Goal: Share content

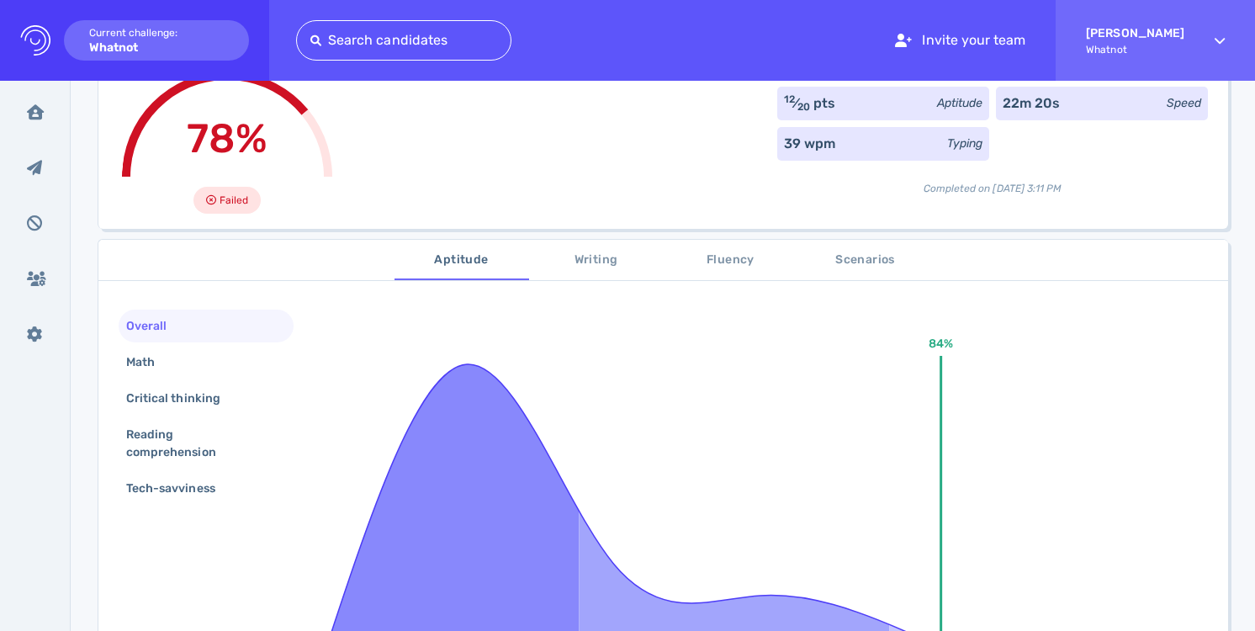
scroll to position [176, 0]
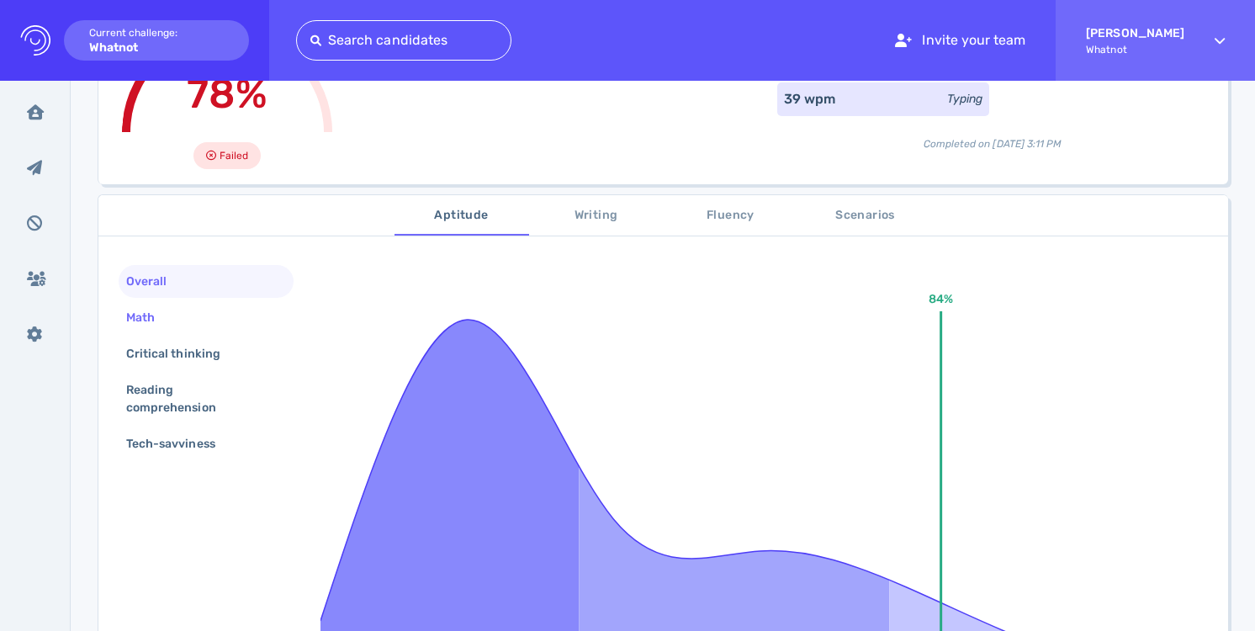
click at [199, 319] on div "Math" at bounding box center [206, 317] width 175 height 33
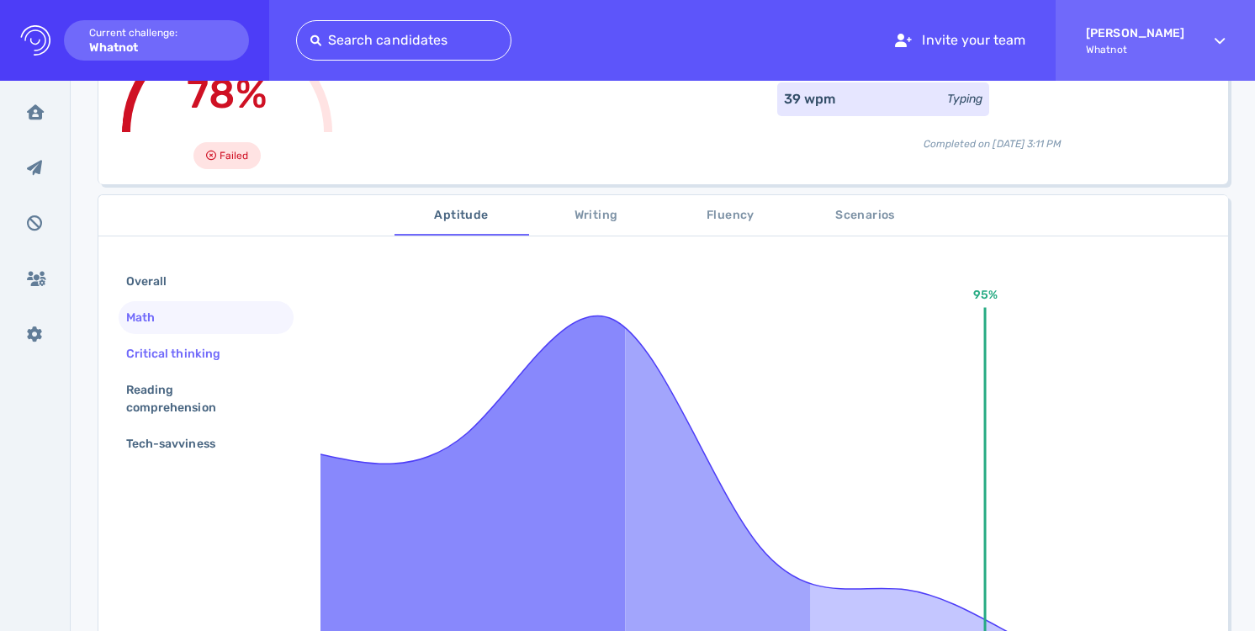
click at [199, 346] on div "Critical thinking" at bounding box center [182, 354] width 118 height 24
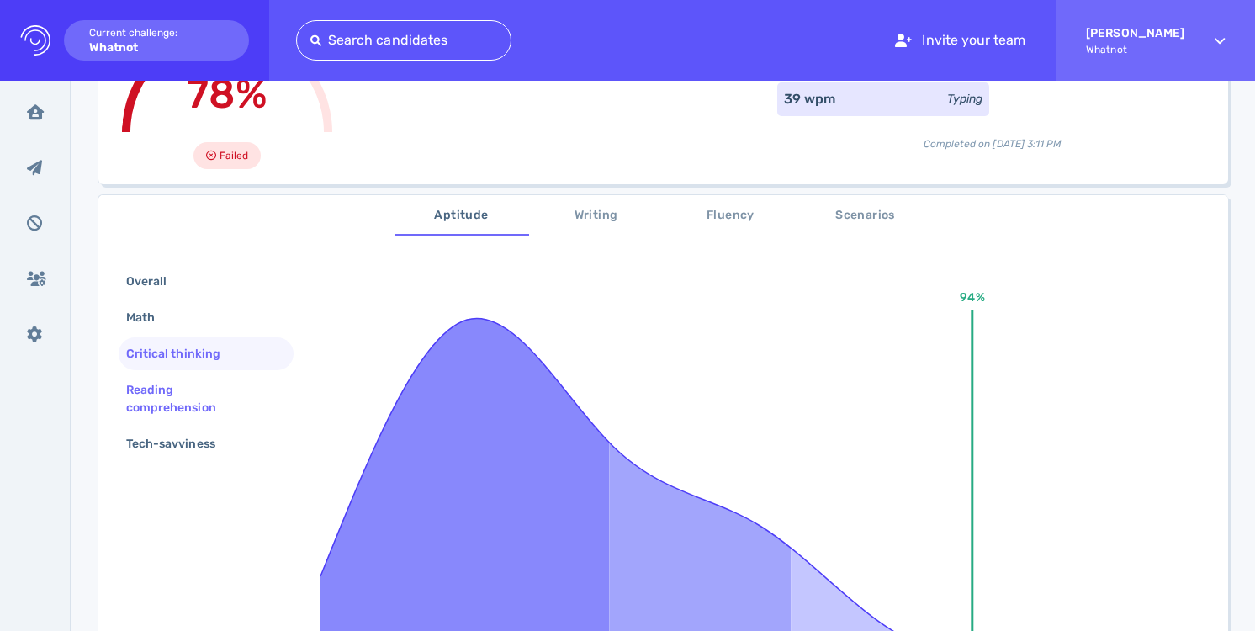
click at [198, 379] on div "Reading comprehension" at bounding box center [199, 399] width 153 height 42
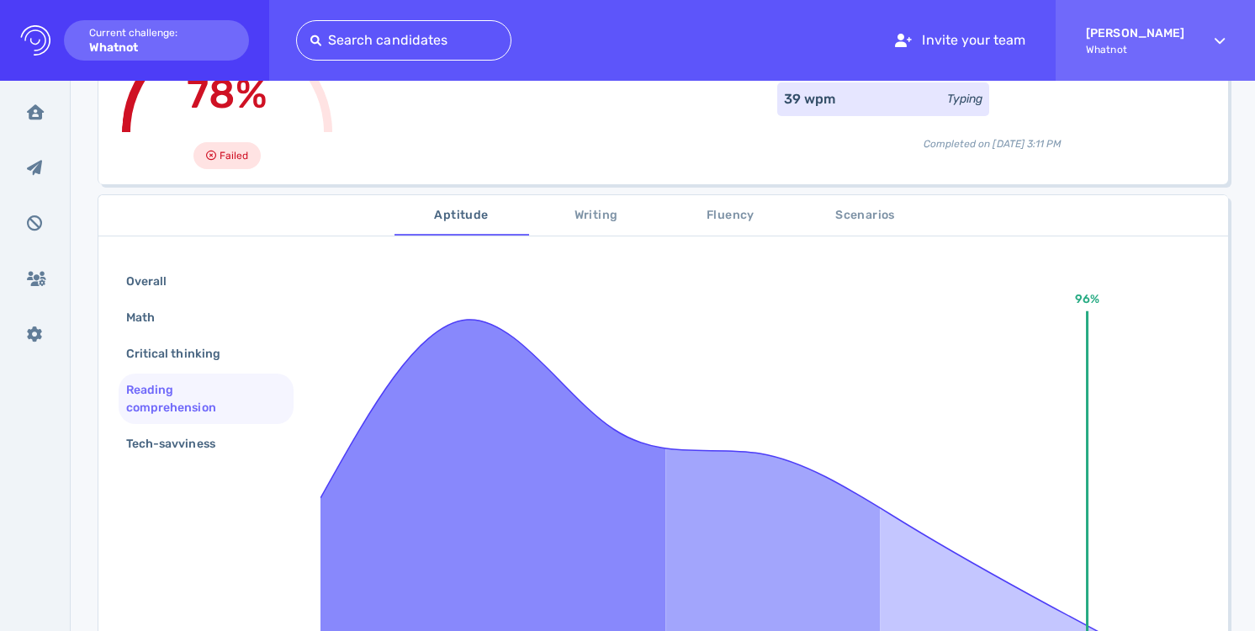
click at [197, 409] on div "Reading comprehension" at bounding box center [199, 399] width 153 height 42
click at [194, 444] on div "Tech-savviness" at bounding box center [179, 444] width 113 height 24
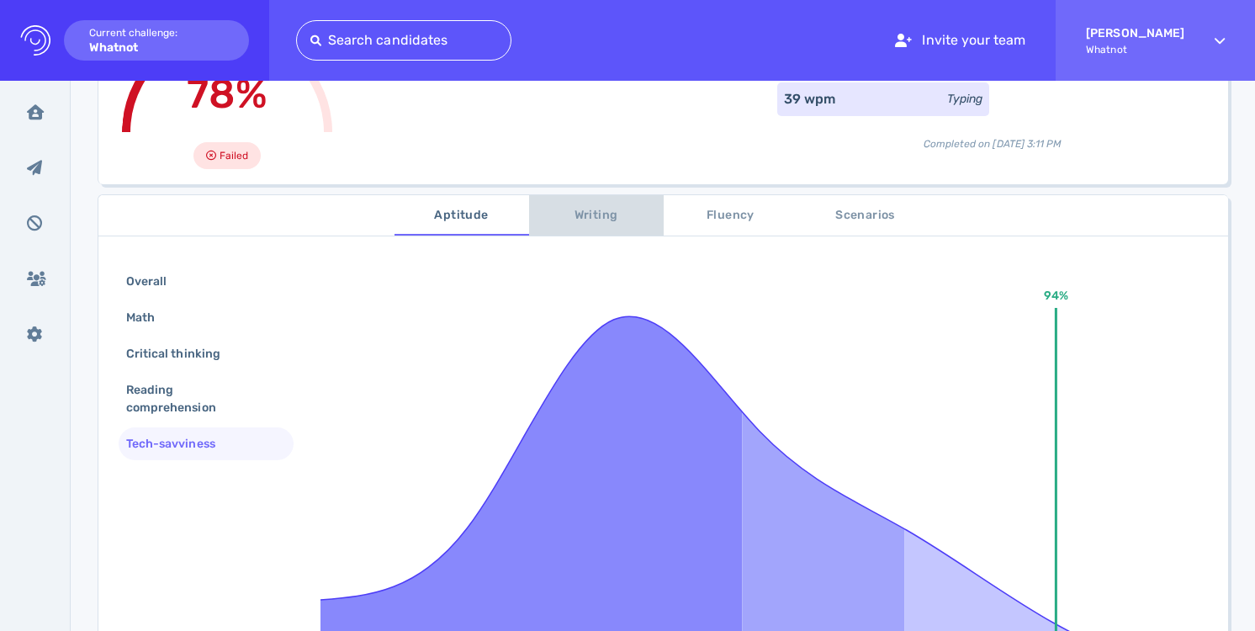
click at [604, 211] on span "Writing" at bounding box center [596, 215] width 114 height 21
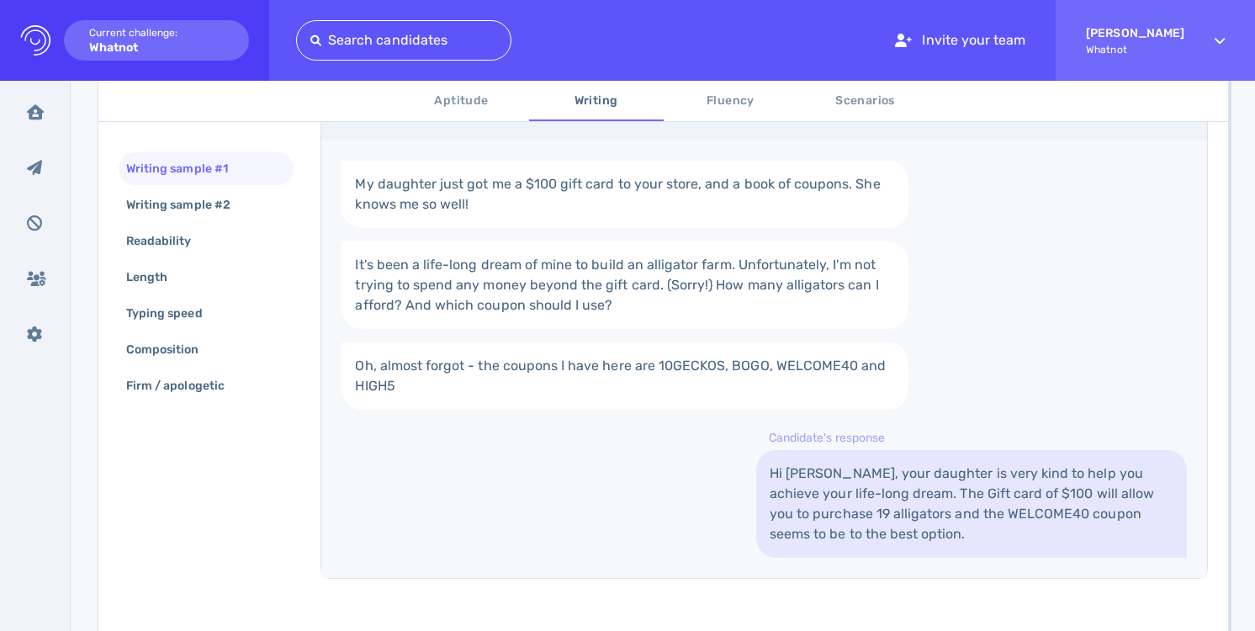
scroll to position [344, 0]
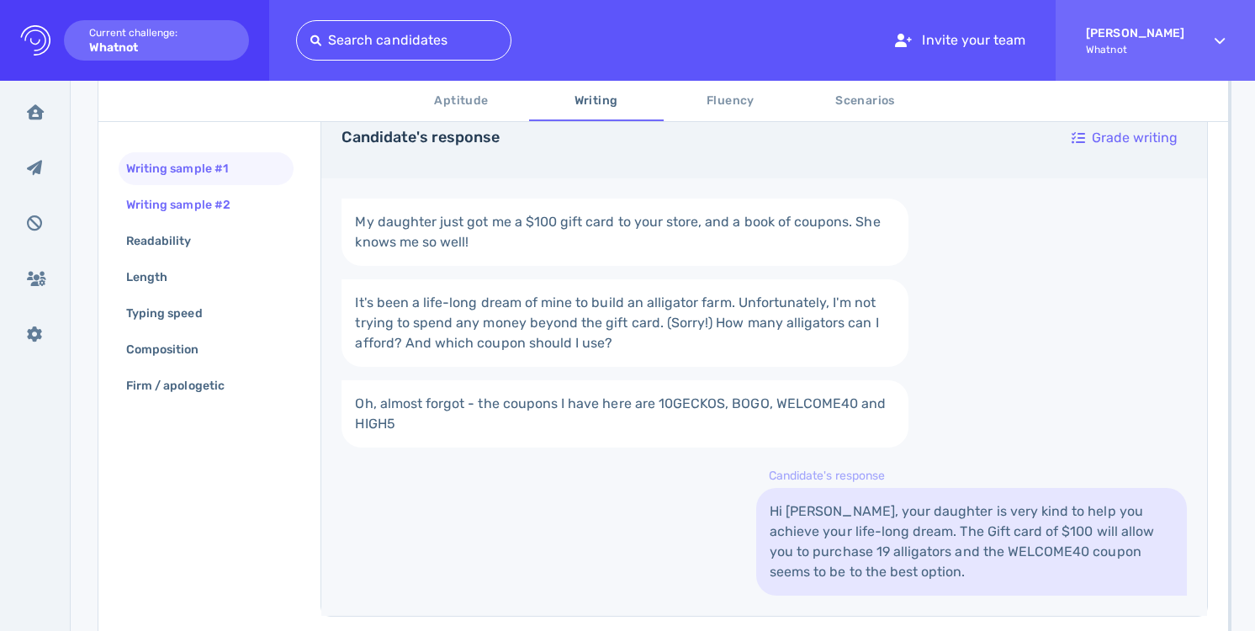
click at [254, 205] on div "Writing sample #2" at bounding box center [206, 204] width 175 height 33
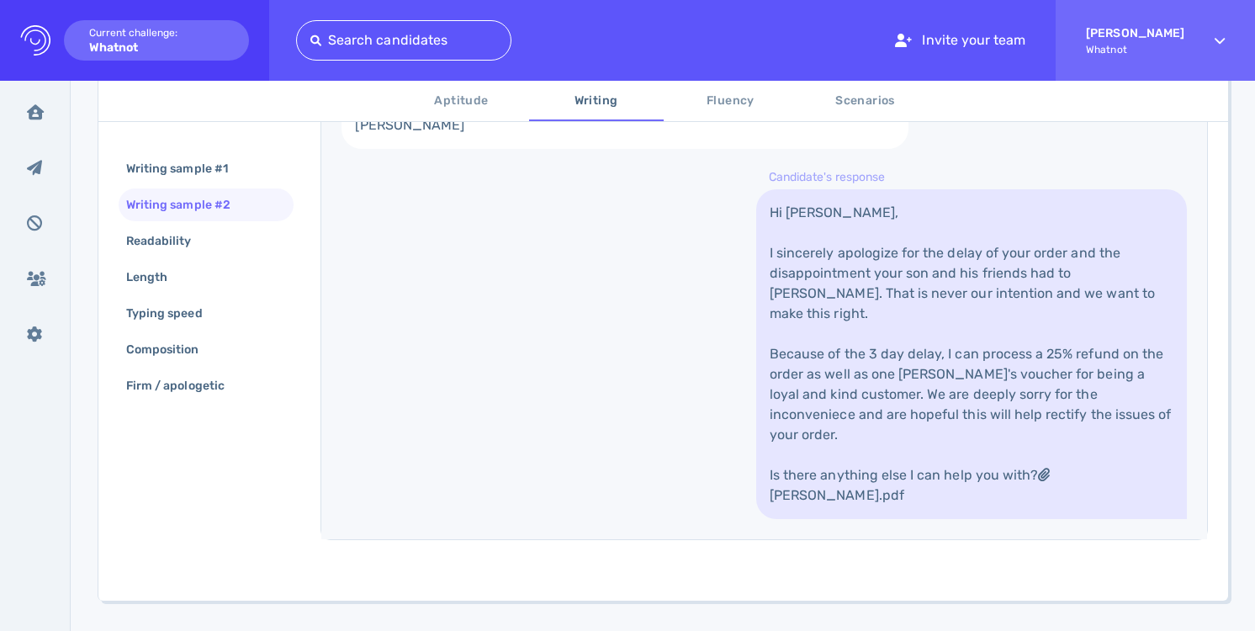
scroll to position [882, 0]
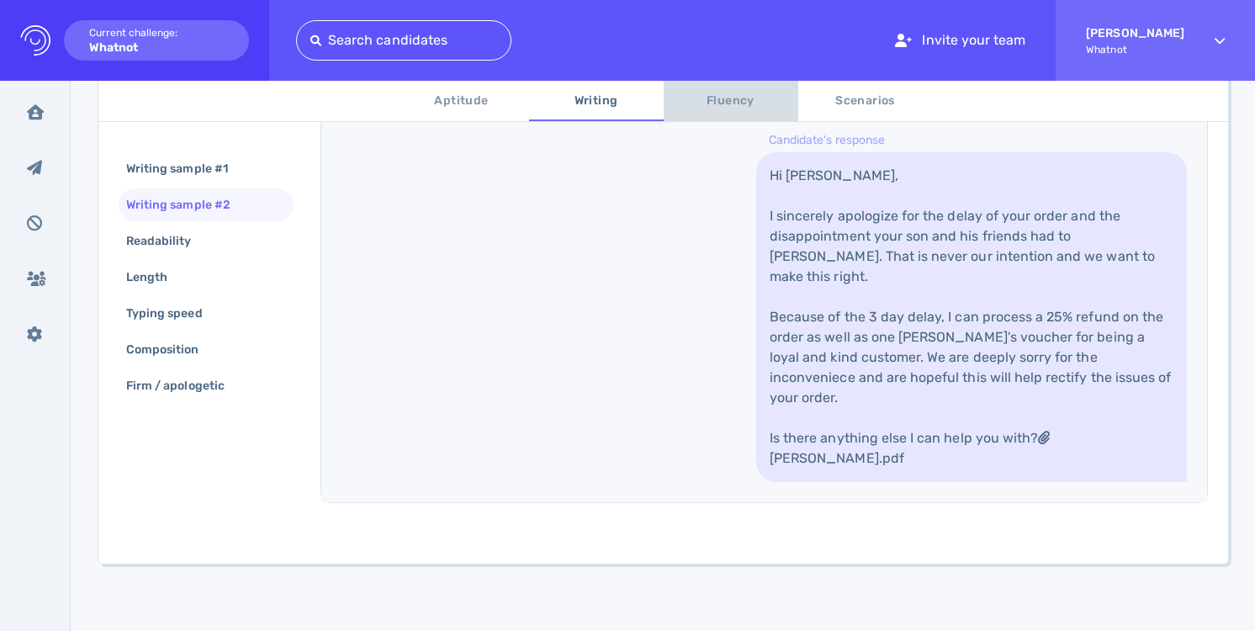
click at [702, 99] on span "Fluency" at bounding box center [731, 101] width 114 height 21
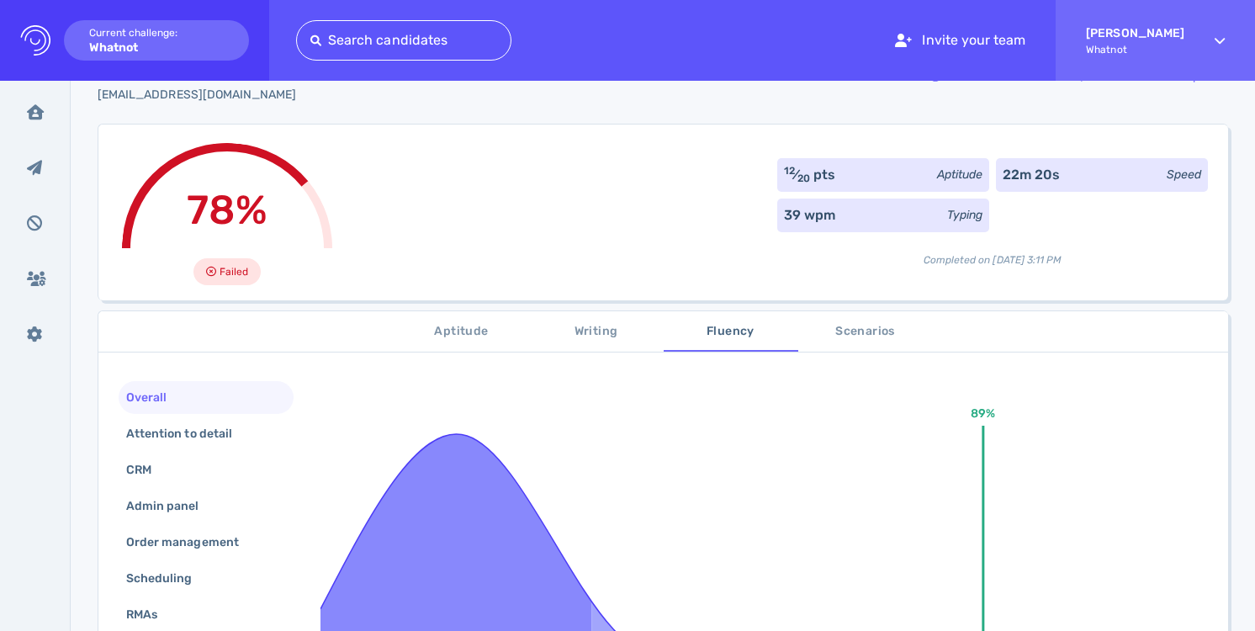
scroll to position [0, 0]
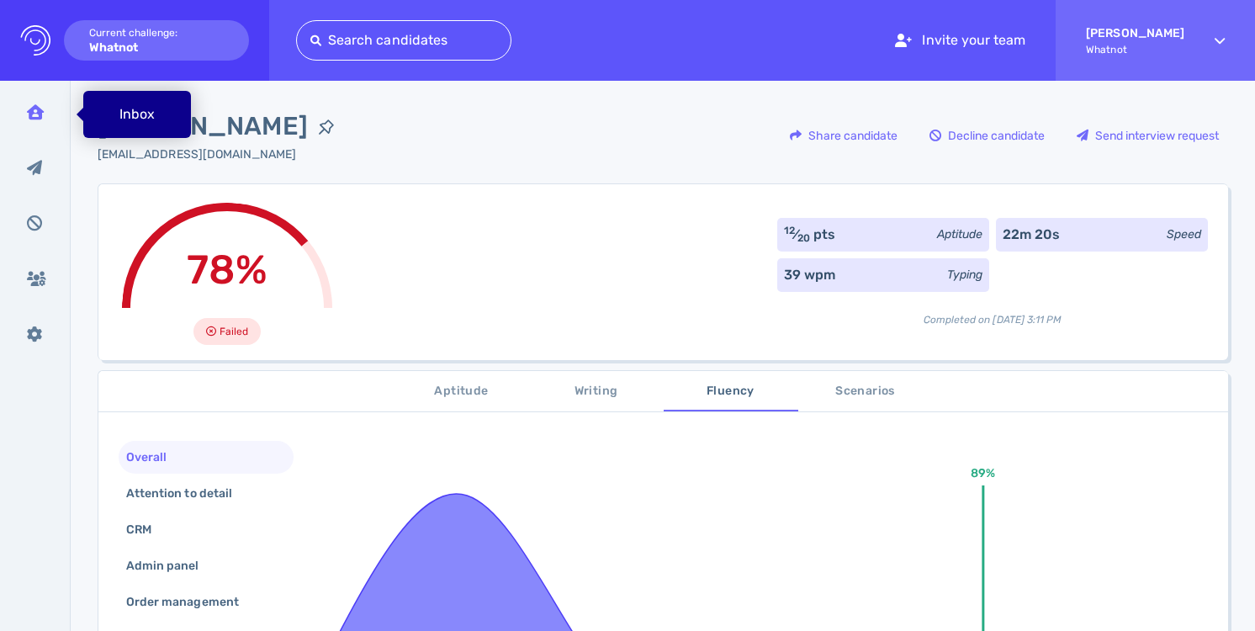
click at [36, 114] on icon at bounding box center [35, 111] width 17 height 15
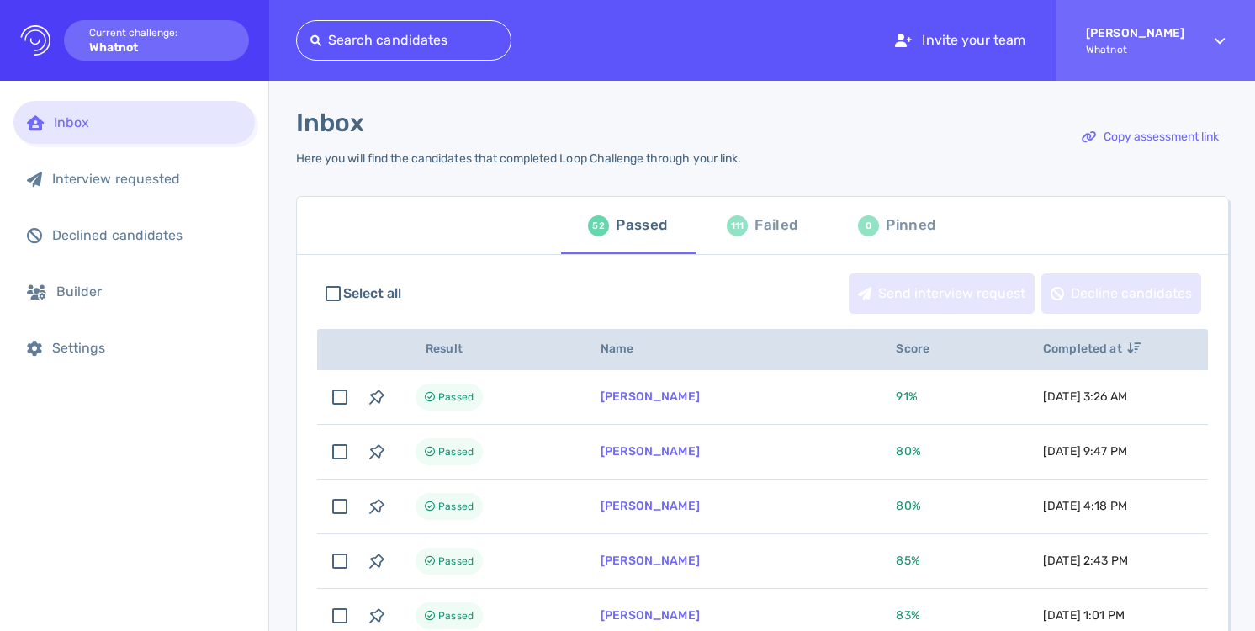
click at [755, 225] on div "Failed" at bounding box center [776, 225] width 43 height 25
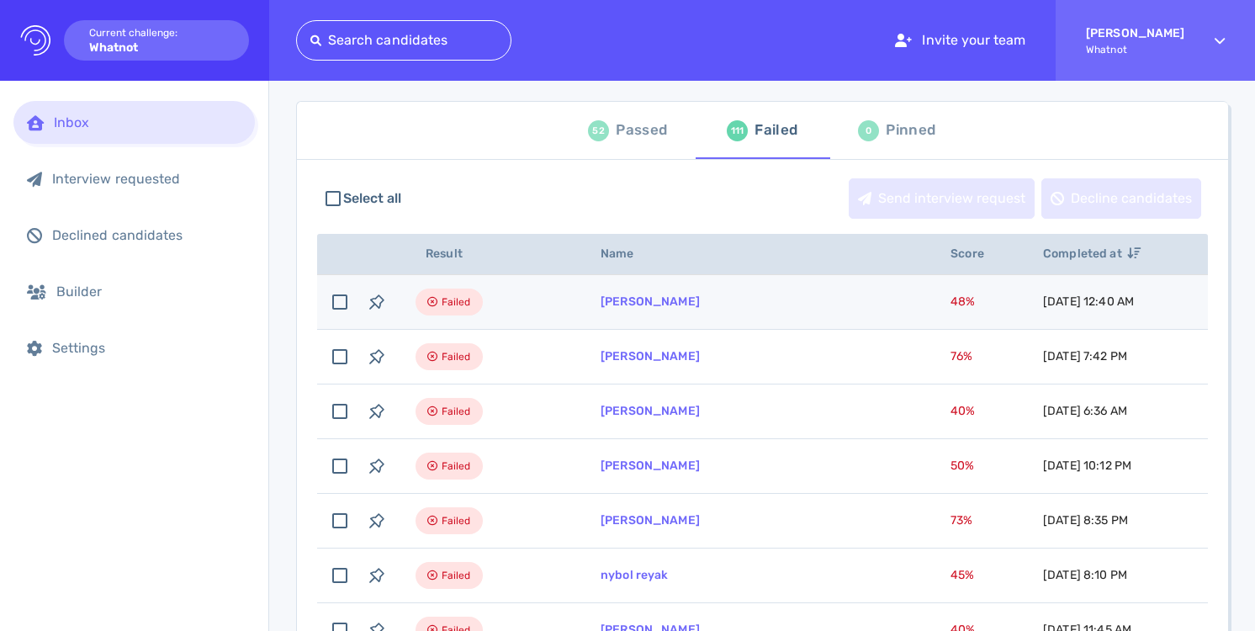
scroll to position [98, 0]
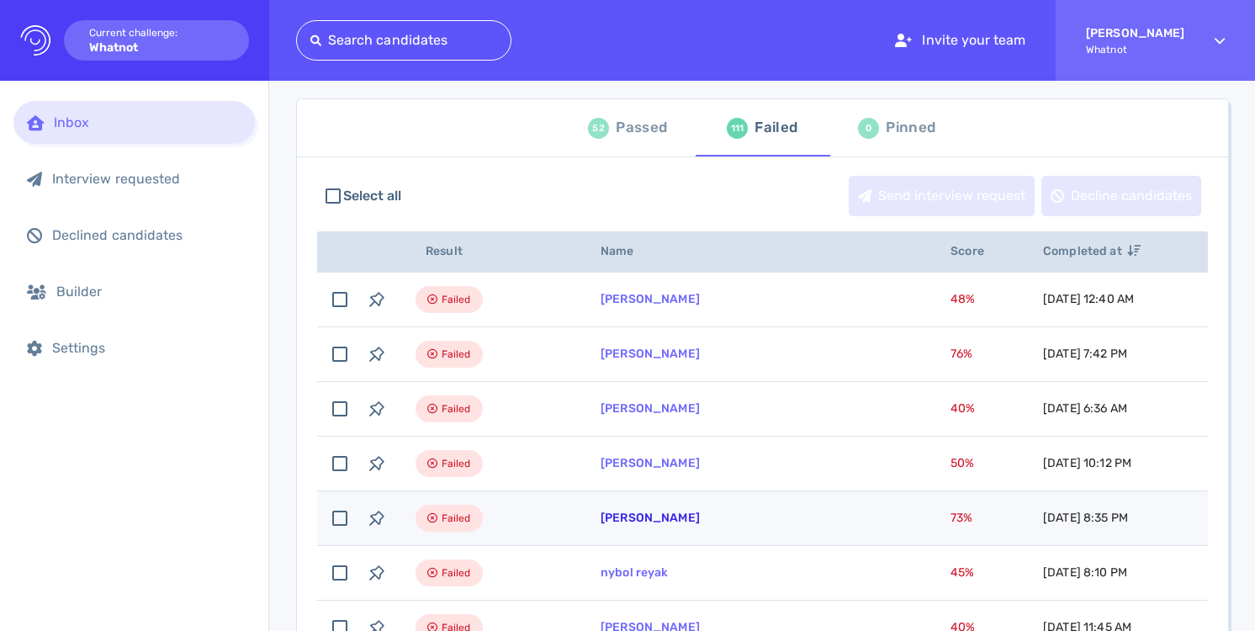
click at [618, 515] on link "[PERSON_NAME]" at bounding box center [650, 518] width 99 height 14
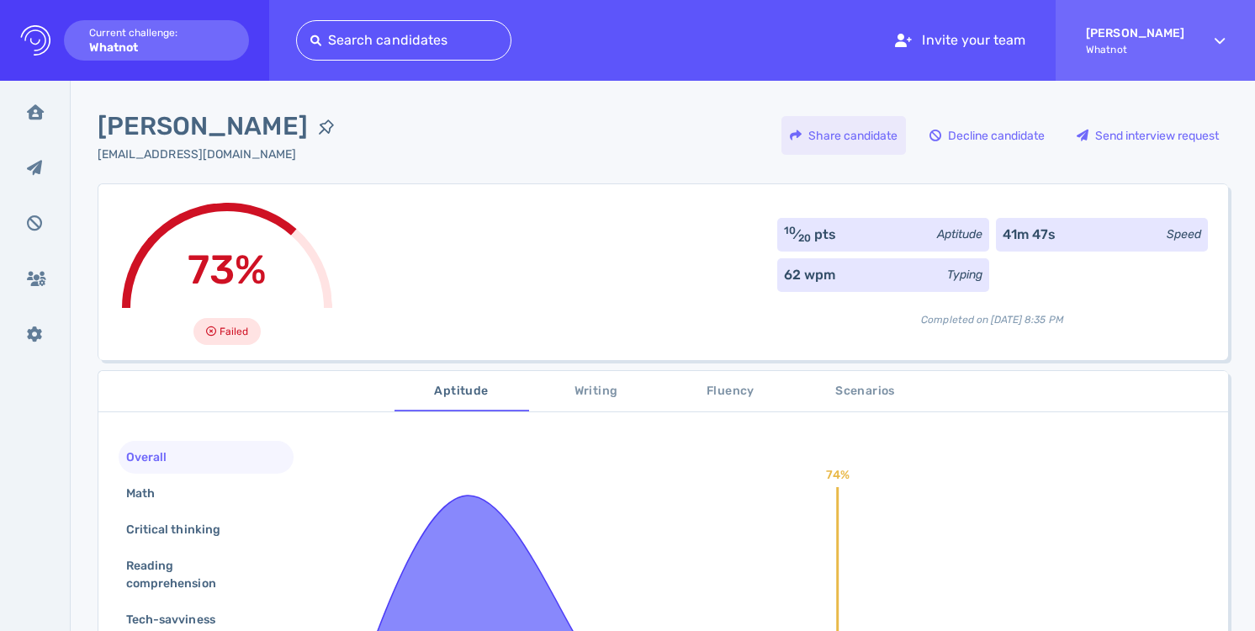
click at [879, 134] on div "Share candidate" at bounding box center [844, 135] width 125 height 39
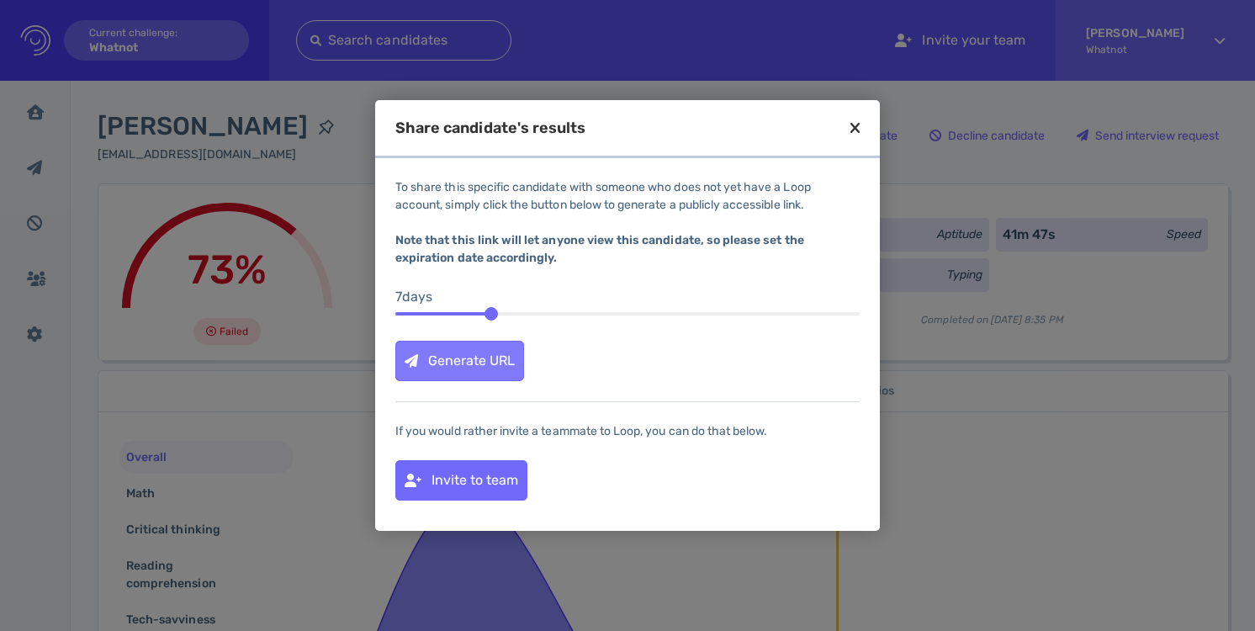
click at [499, 364] on div "Generate URL" at bounding box center [459, 361] width 127 height 39
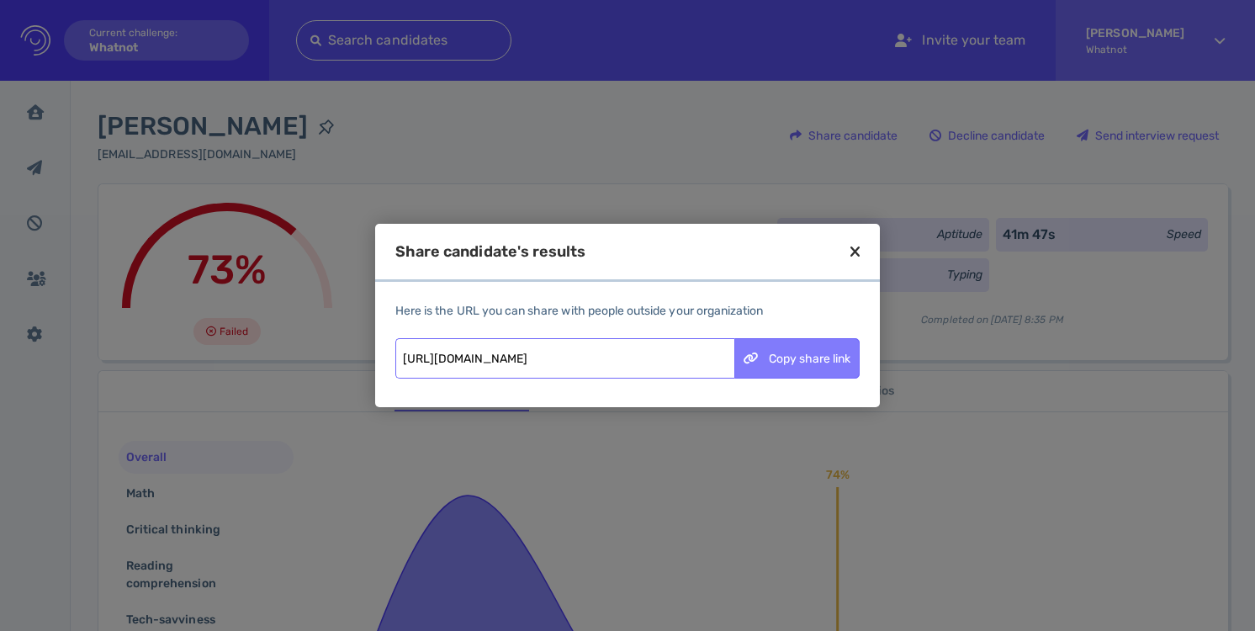
click at [833, 349] on div "Copy share link" at bounding box center [797, 358] width 124 height 39
click at [853, 251] on icon at bounding box center [855, 251] width 9 height 15
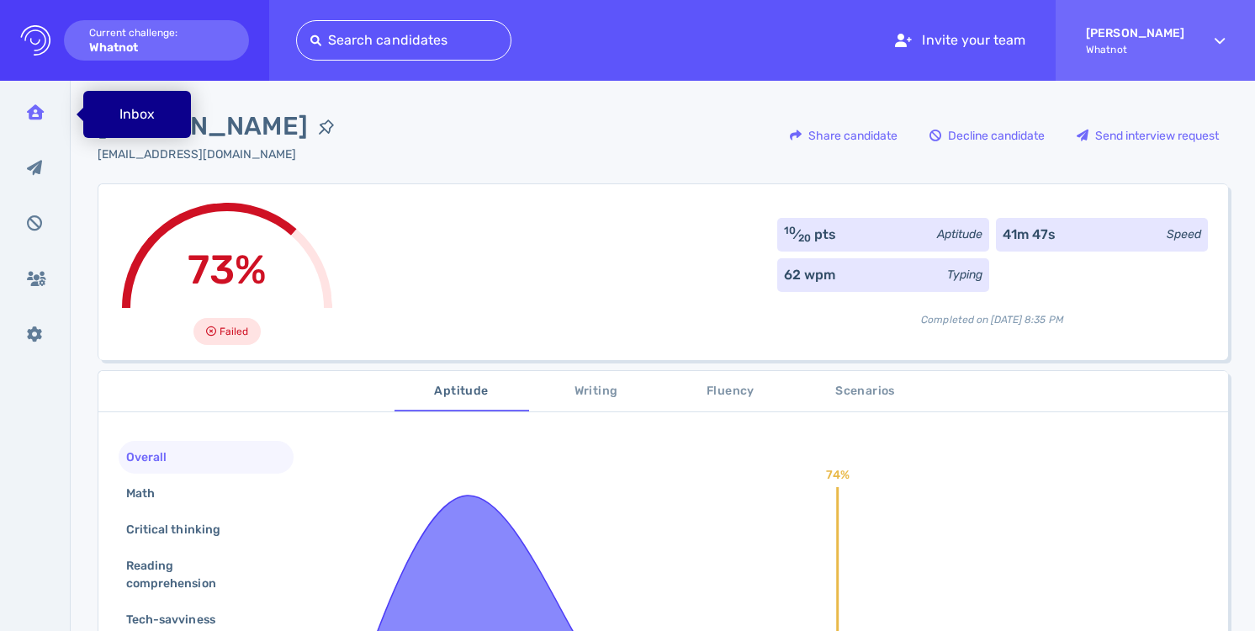
click at [38, 109] on icon at bounding box center [35, 111] width 17 height 15
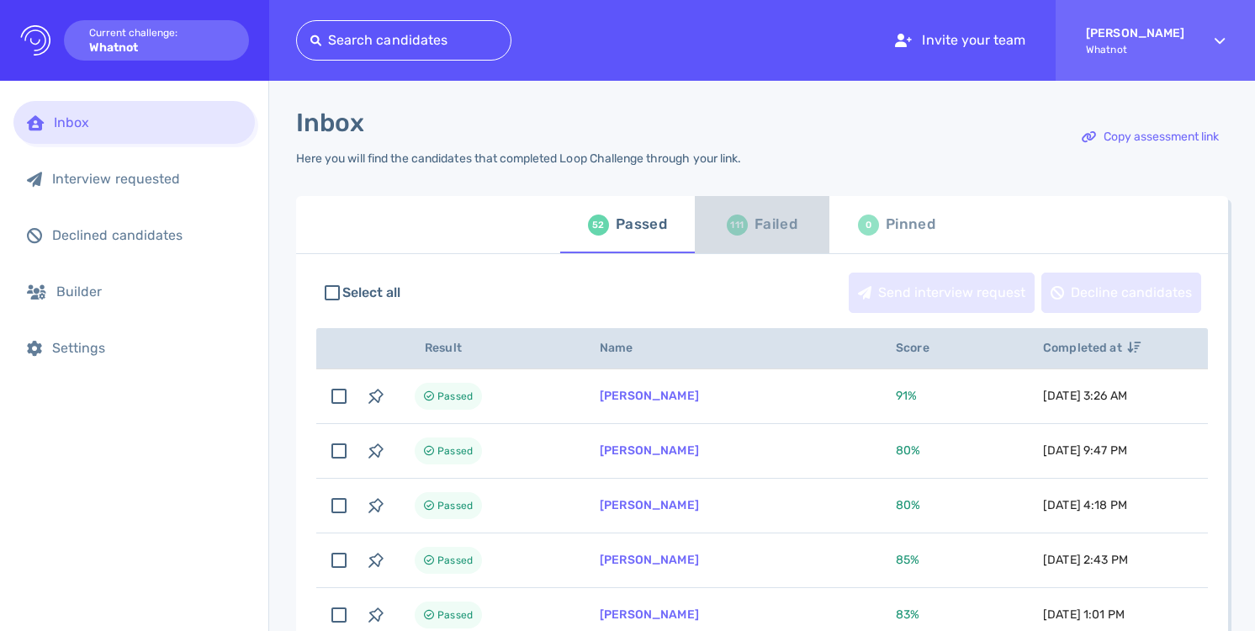
click at [755, 223] on div "Failed" at bounding box center [776, 224] width 43 height 25
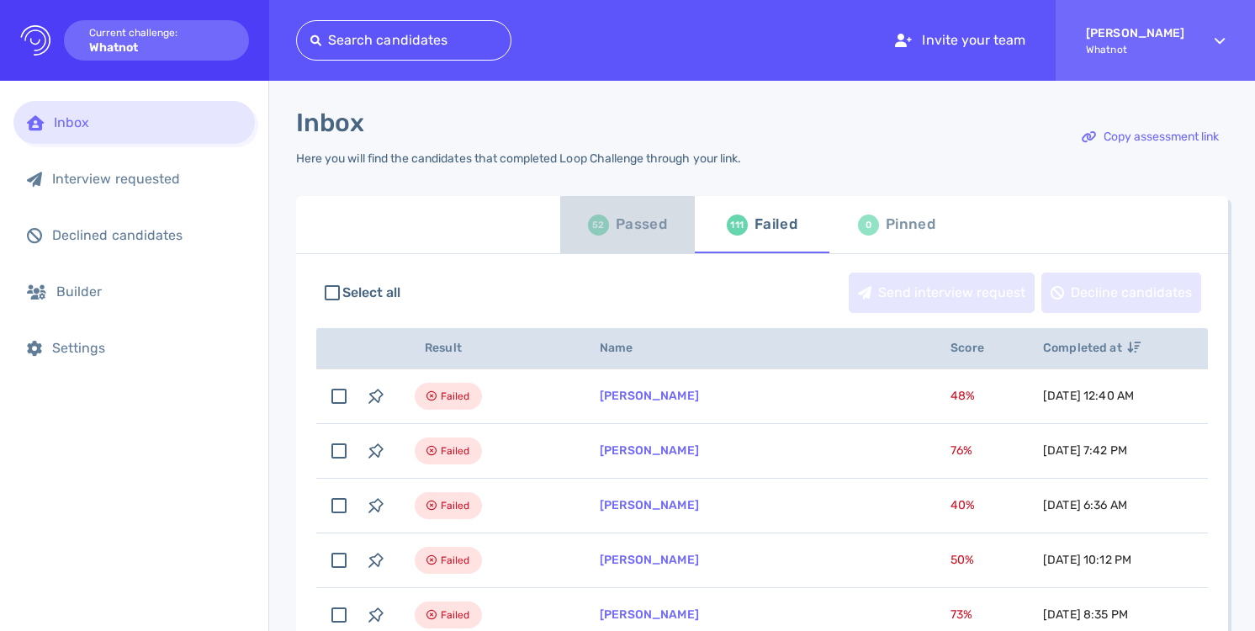
click at [652, 226] on div "Passed" at bounding box center [641, 224] width 51 height 25
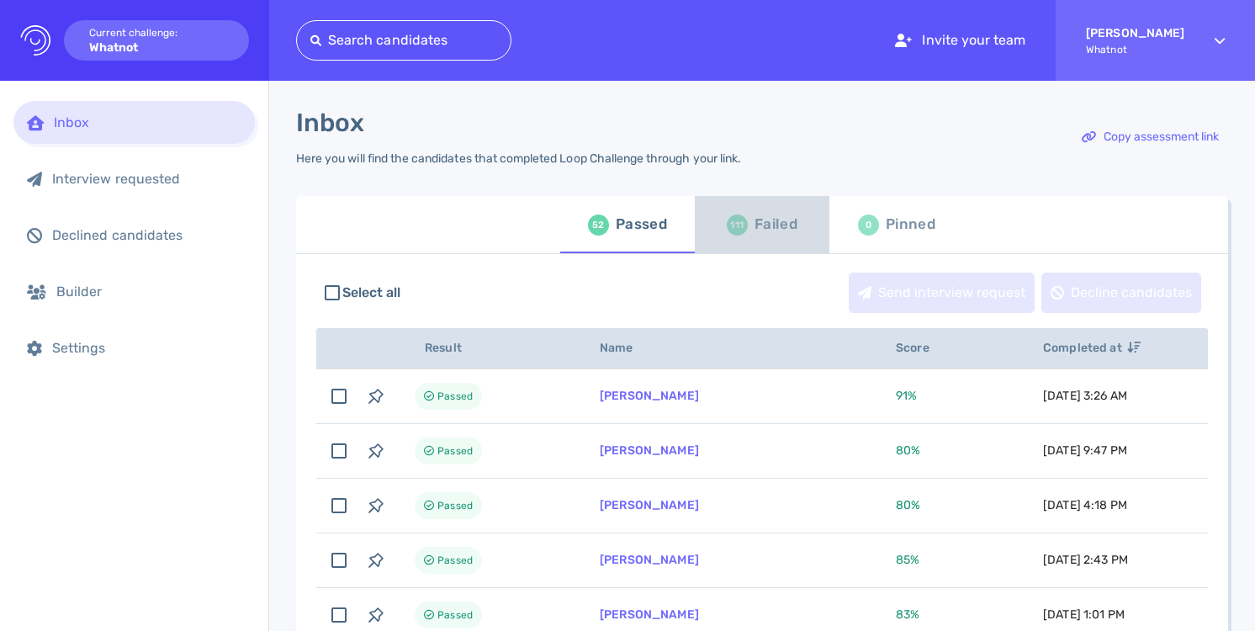
click at [747, 215] on div "111 Failed" at bounding box center [762, 224] width 71 height 47
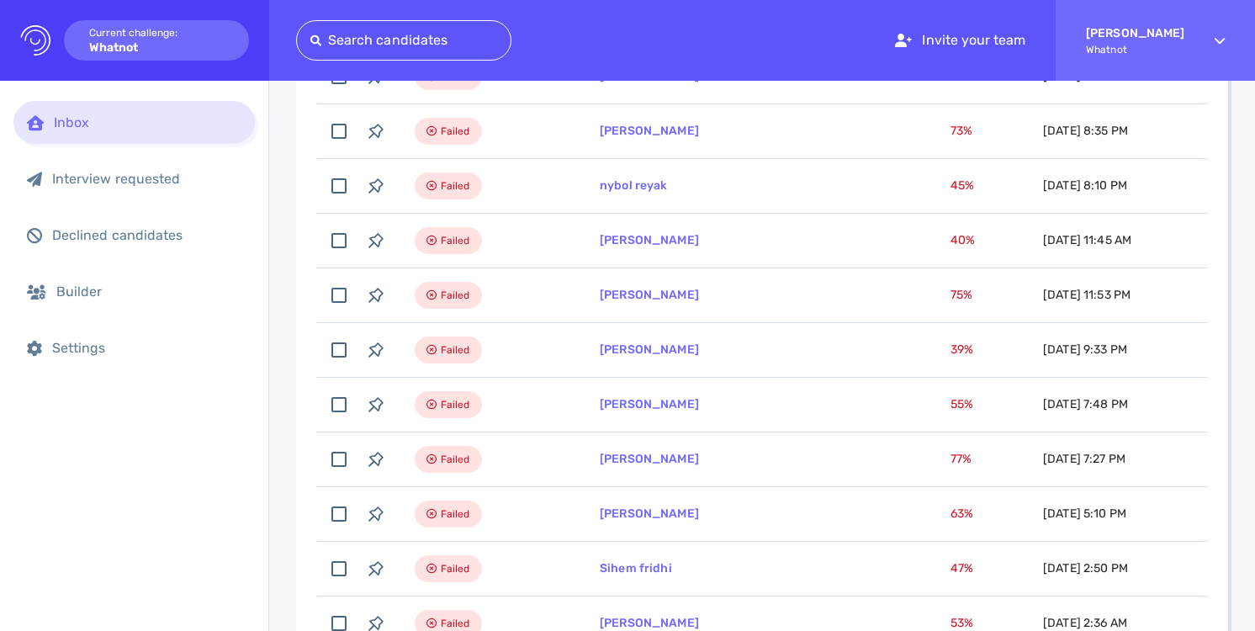
scroll to position [501, 0]
